Goal: Task Accomplishment & Management: Manage account settings

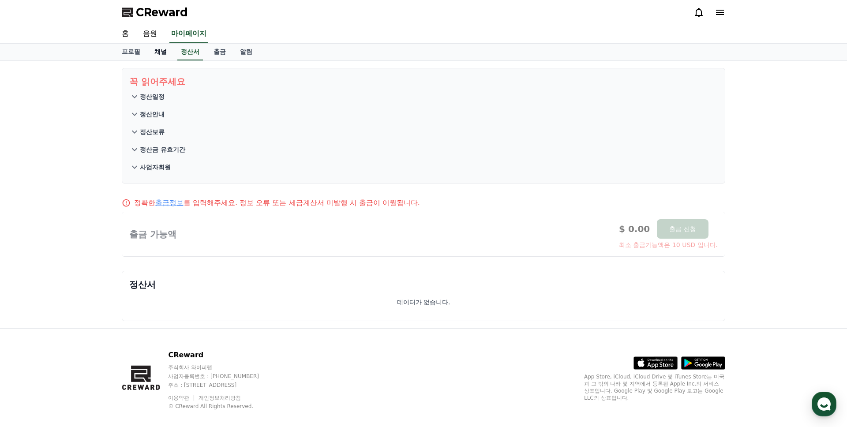
click at [158, 54] on link "채널" at bounding box center [160, 52] width 26 height 17
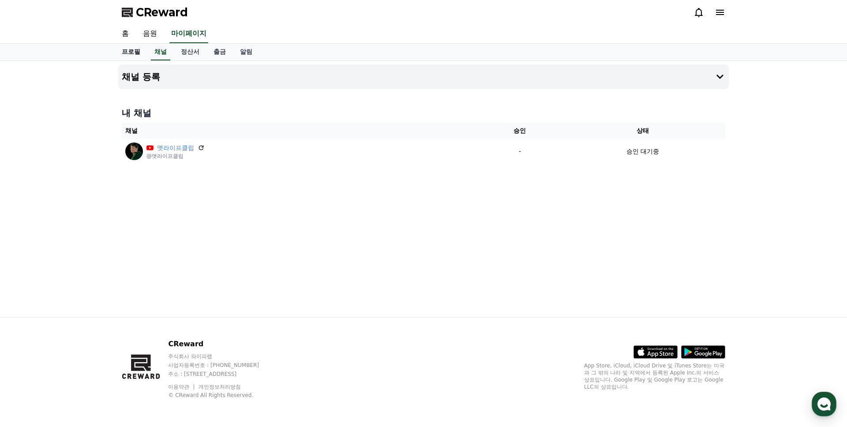
click at [116, 51] on link "프로필" at bounding box center [131, 52] width 33 height 17
select select "**********"
